Goal: Task Accomplishment & Management: Complete application form

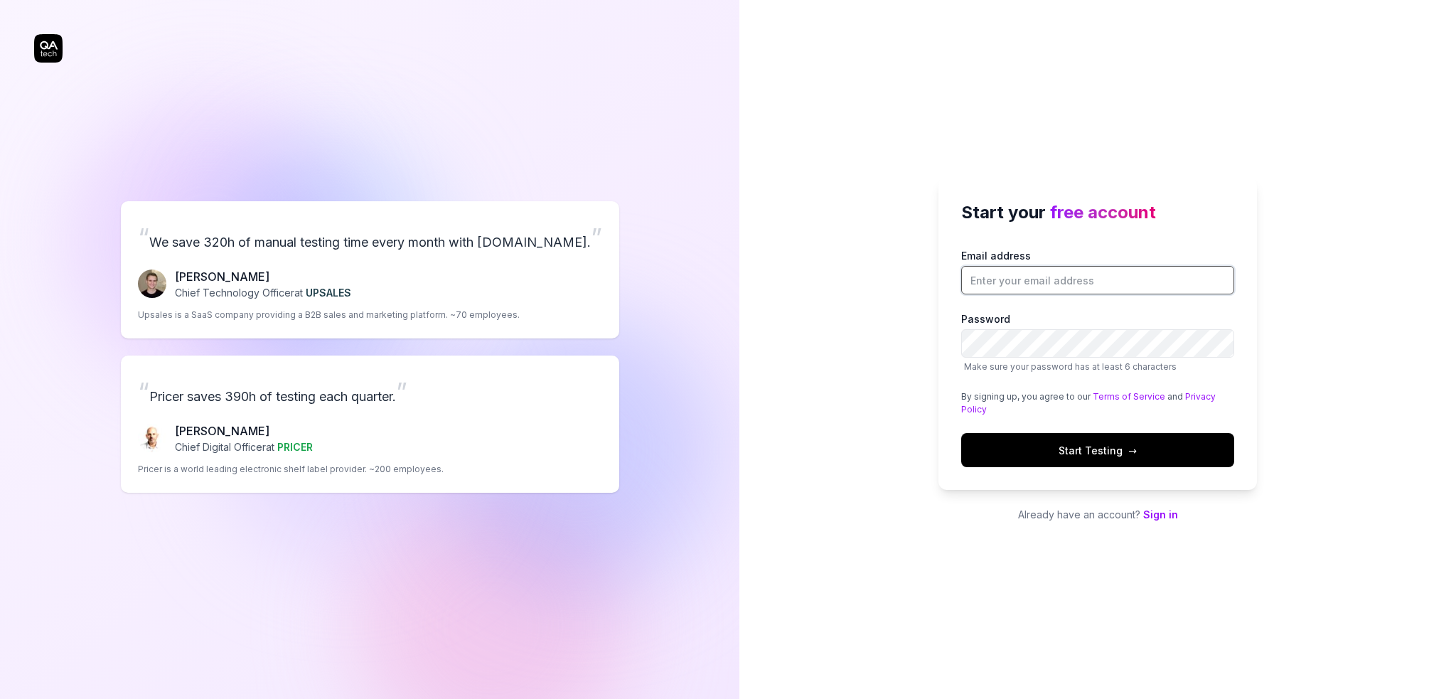
click at [995, 277] on input "Email address" at bounding box center [1097, 280] width 273 height 28
type input "o.aldaoshy@roaya.co"
click at [1055, 443] on button "Start Testing →" at bounding box center [1097, 450] width 273 height 34
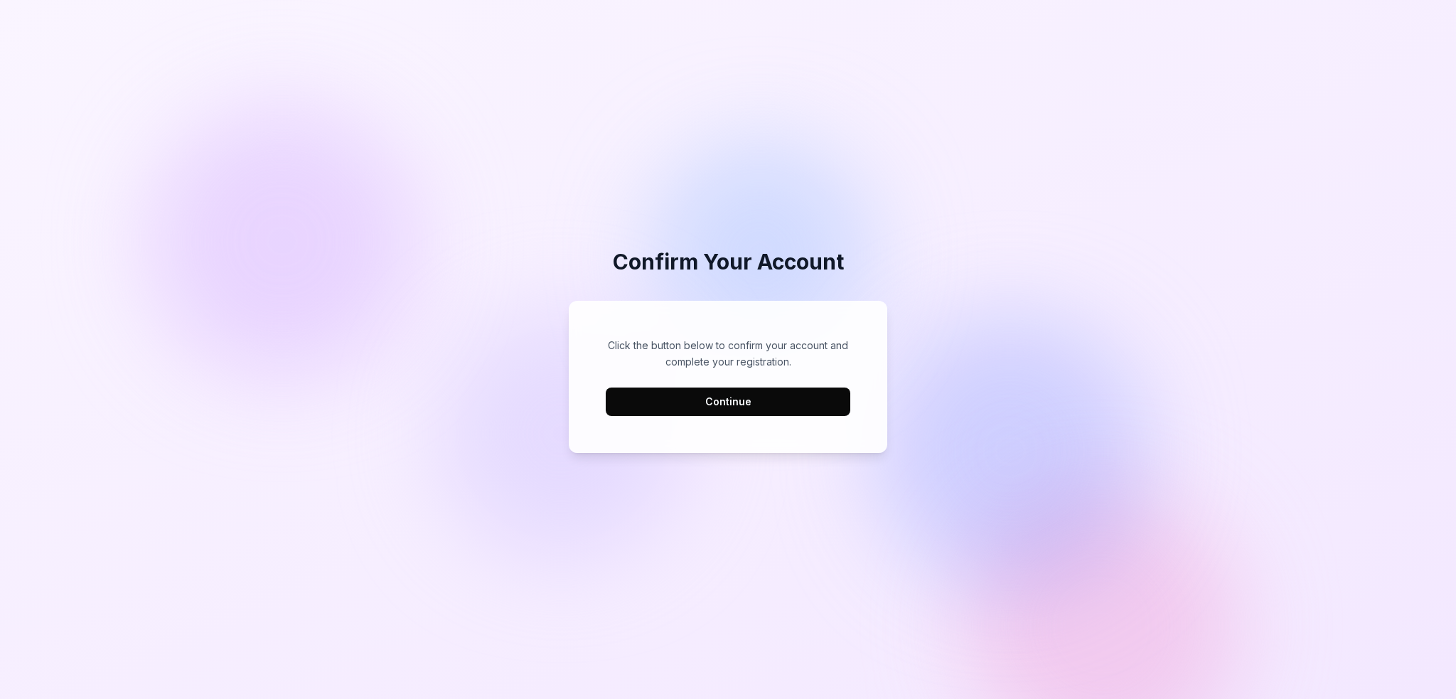
click at [776, 408] on button "Continue" at bounding box center [728, 401] width 245 height 28
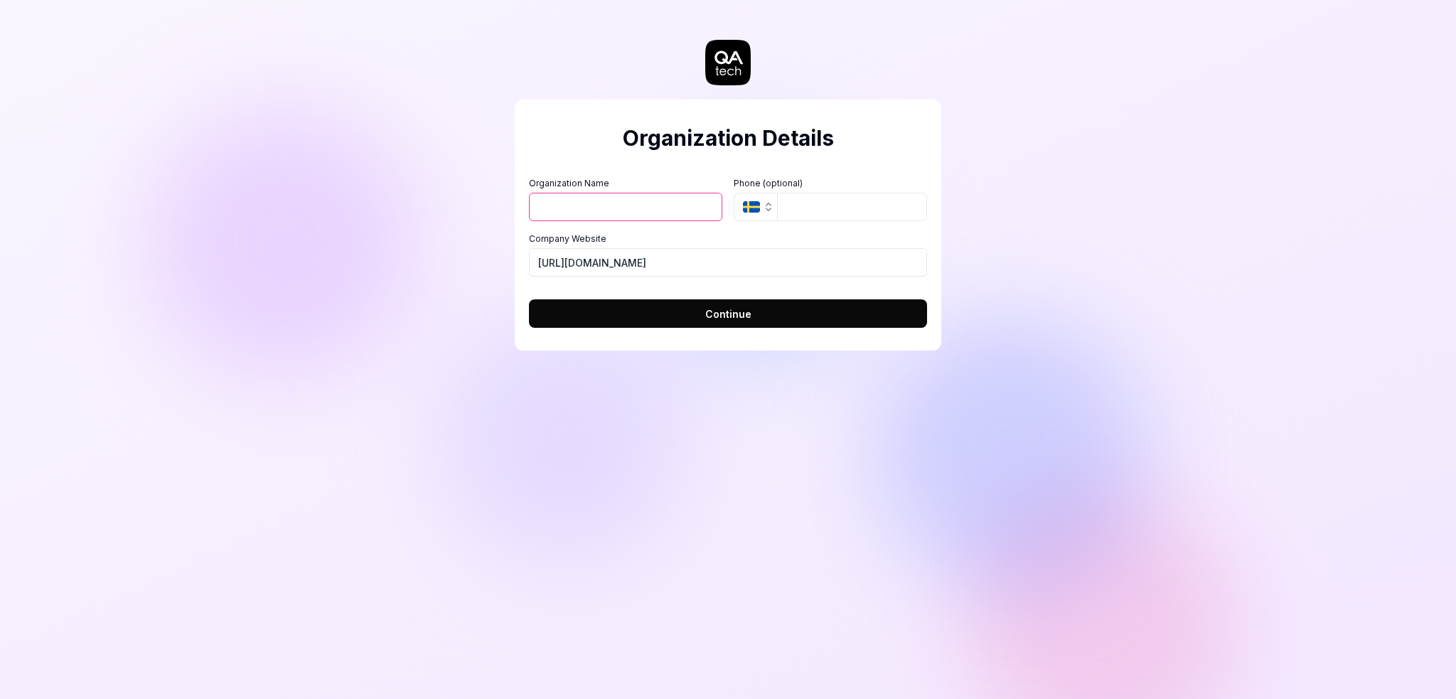
click at [648, 210] on input "Organization Name" at bounding box center [625, 207] width 193 height 28
type input "RO"
click at [645, 312] on button "Continue" at bounding box center [728, 313] width 398 height 28
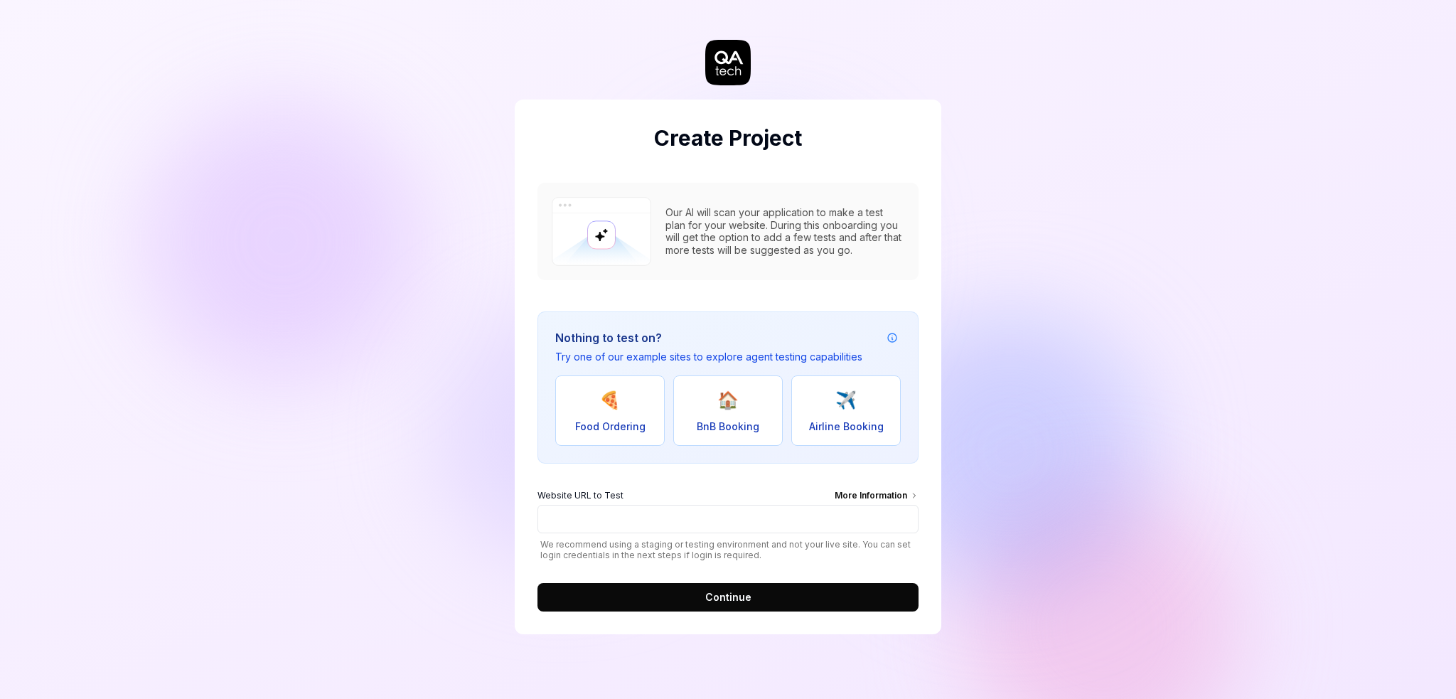
click at [875, 497] on div "More Information" at bounding box center [876, 497] width 84 height 16
click at [875, 505] on input "Website URL to Test More Information" at bounding box center [727, 519] width 381 height 28
click at [889, 496] on div "More Information" at bounding box center [876, 497] width 84 height 16
click at [889, 505] on input "Website URL to Test More Information" at bounding box center [727, 519] width 381 height 28
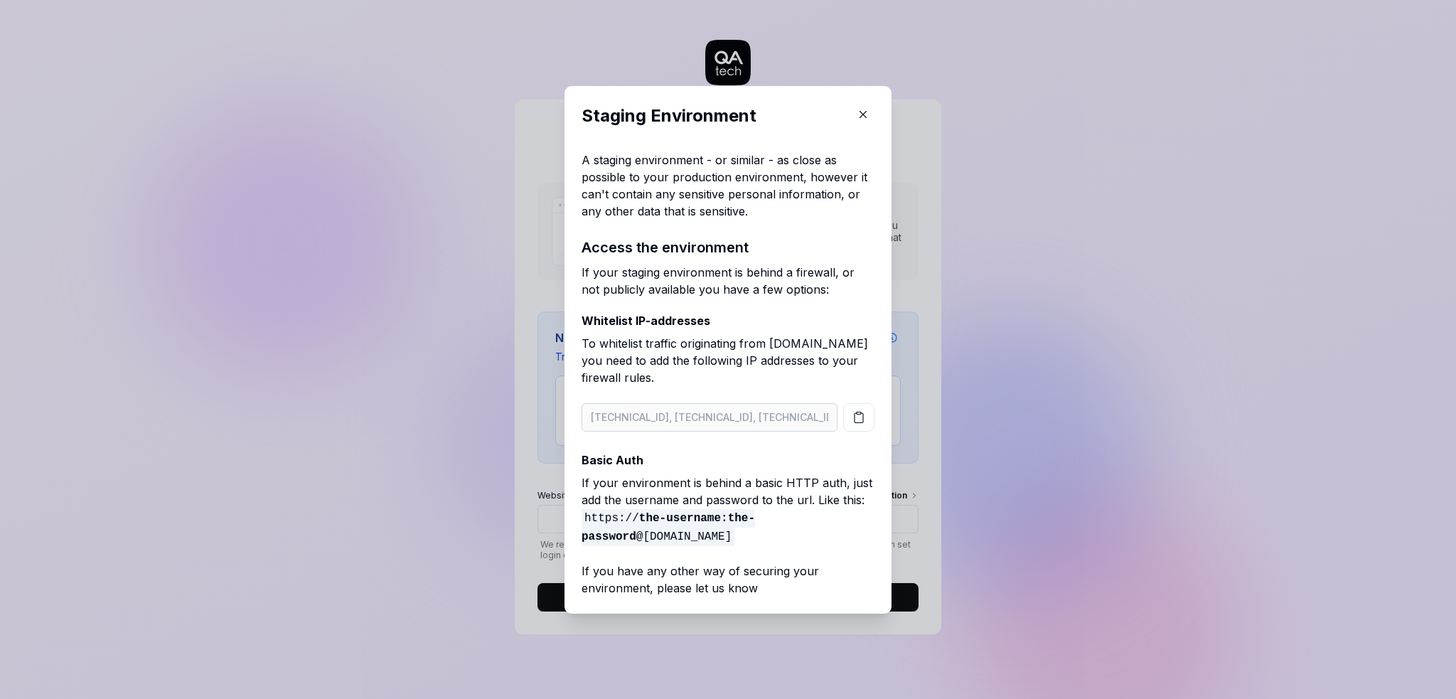
drag, startPoint x: 710, startPoint y: 539, endPoint x: 559, endPoint y: 514, distance: 153.5
click at [564, 514] on div "Staging Environment A staging environment - or similar - as close as possible t…" at bounding box center [727, 349] width 327 height 527
copy span "https:// the-username:the-password @[DOMAIN_NAME]"
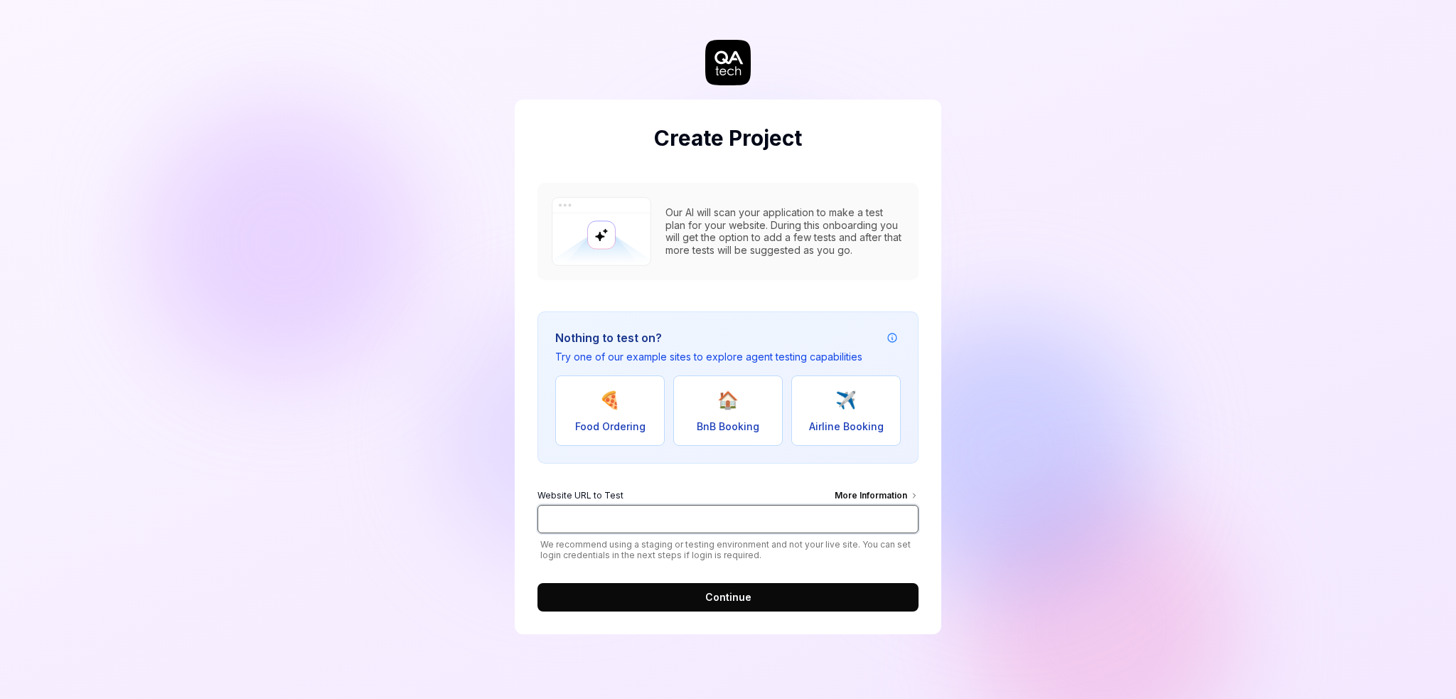
click at [652, 510] on input "Website URL to Test More Information" at bounding box center [727, 519] width 381 height 28
click at [321, 398] on div "Create Project Our AI will scan your application to make a test plan for your w…" at bounding box center [728, 349] width 1456 height 699
click at [685, 530] on input "Website URL to Test More Information" at bounding box center [727, 519] width 381 height 28
type input "[URL][DOMAIN_NAME]"
